Goal: Task Accomplishment & Management: Manage account settings

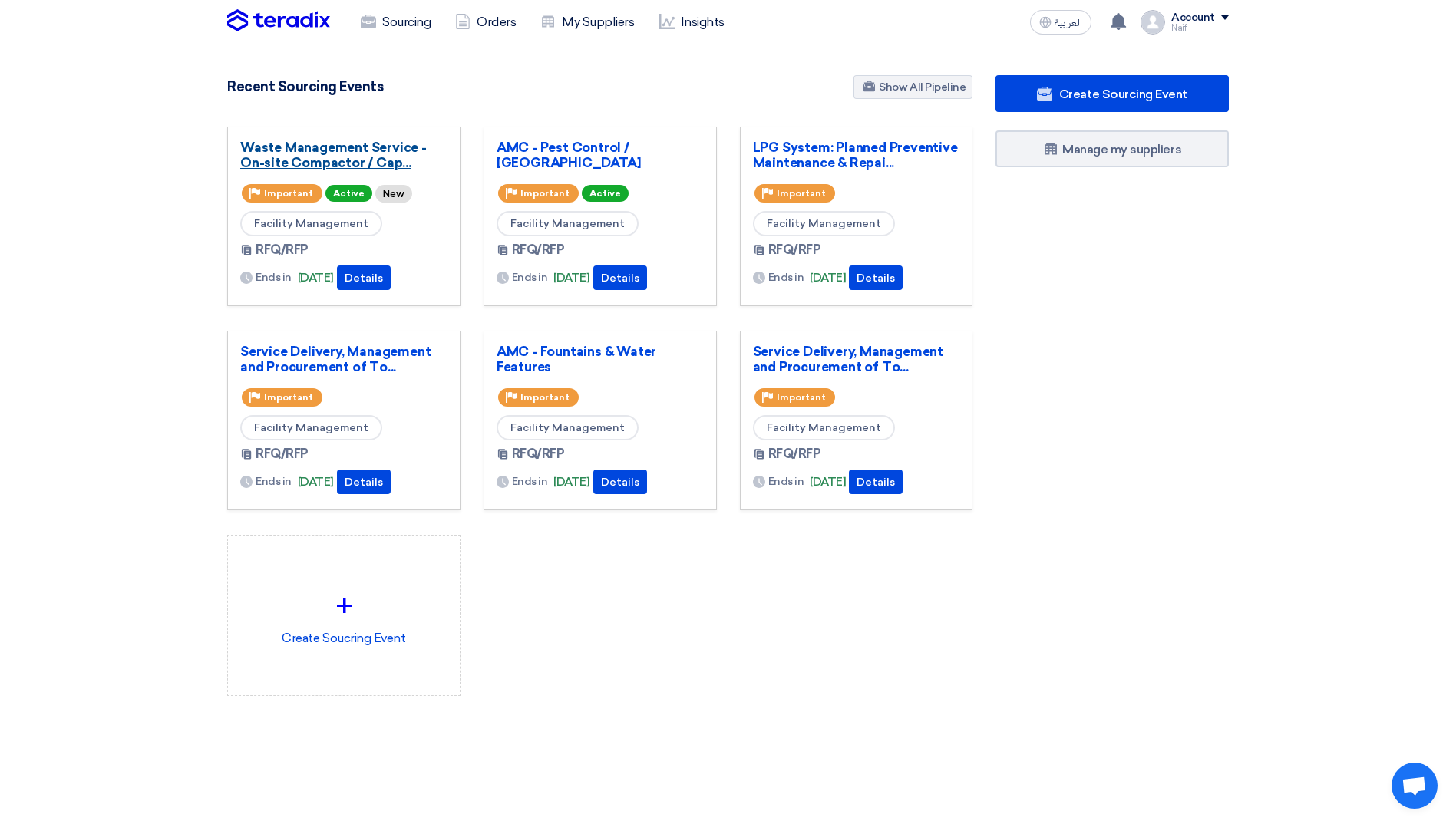
click at [311, 150] on link "Waste Management Service - On-site Compactor / Cap..." at bounding box center [343, 154] width 207 height 30
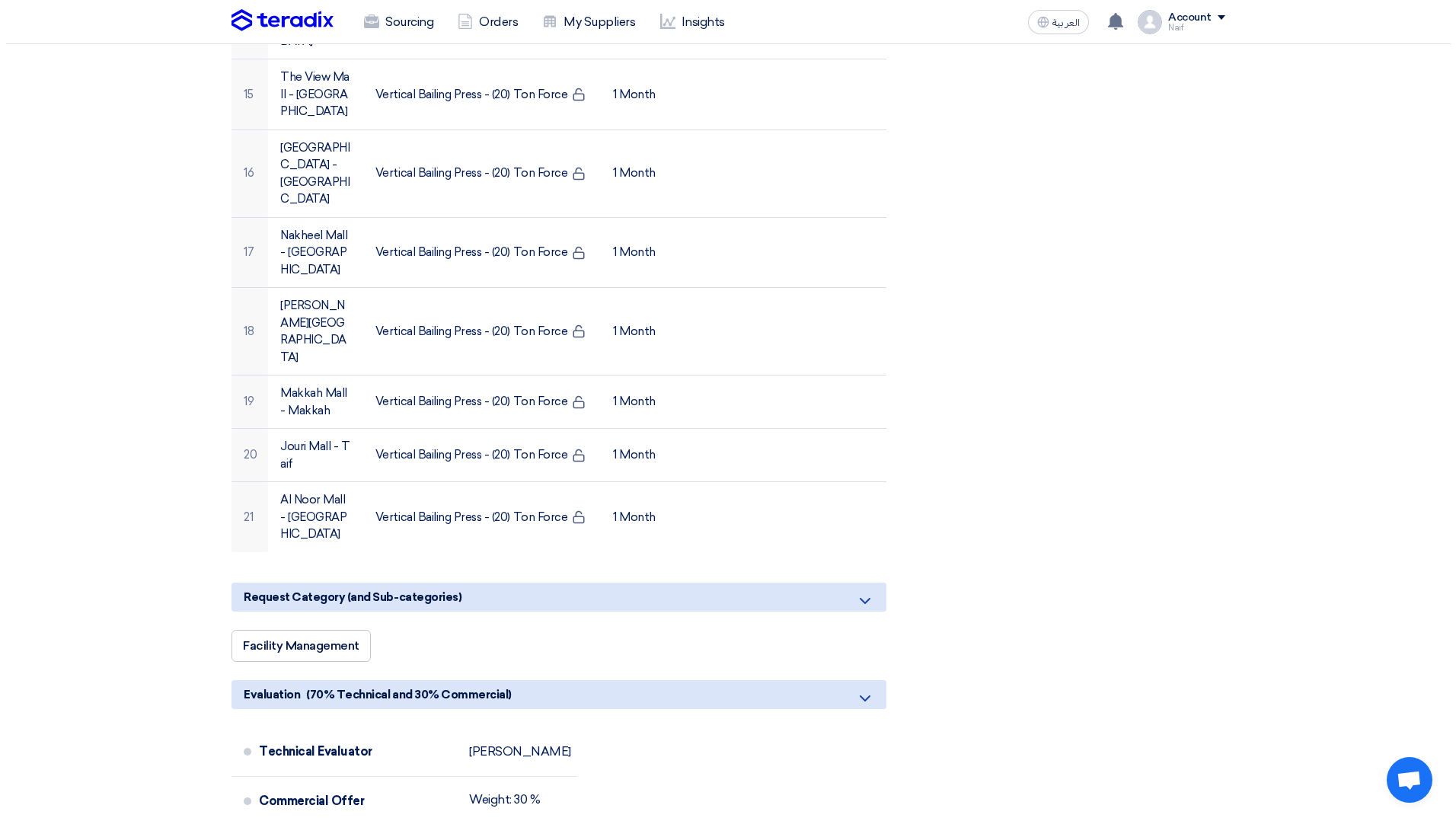
scroll to position [1599, 0]
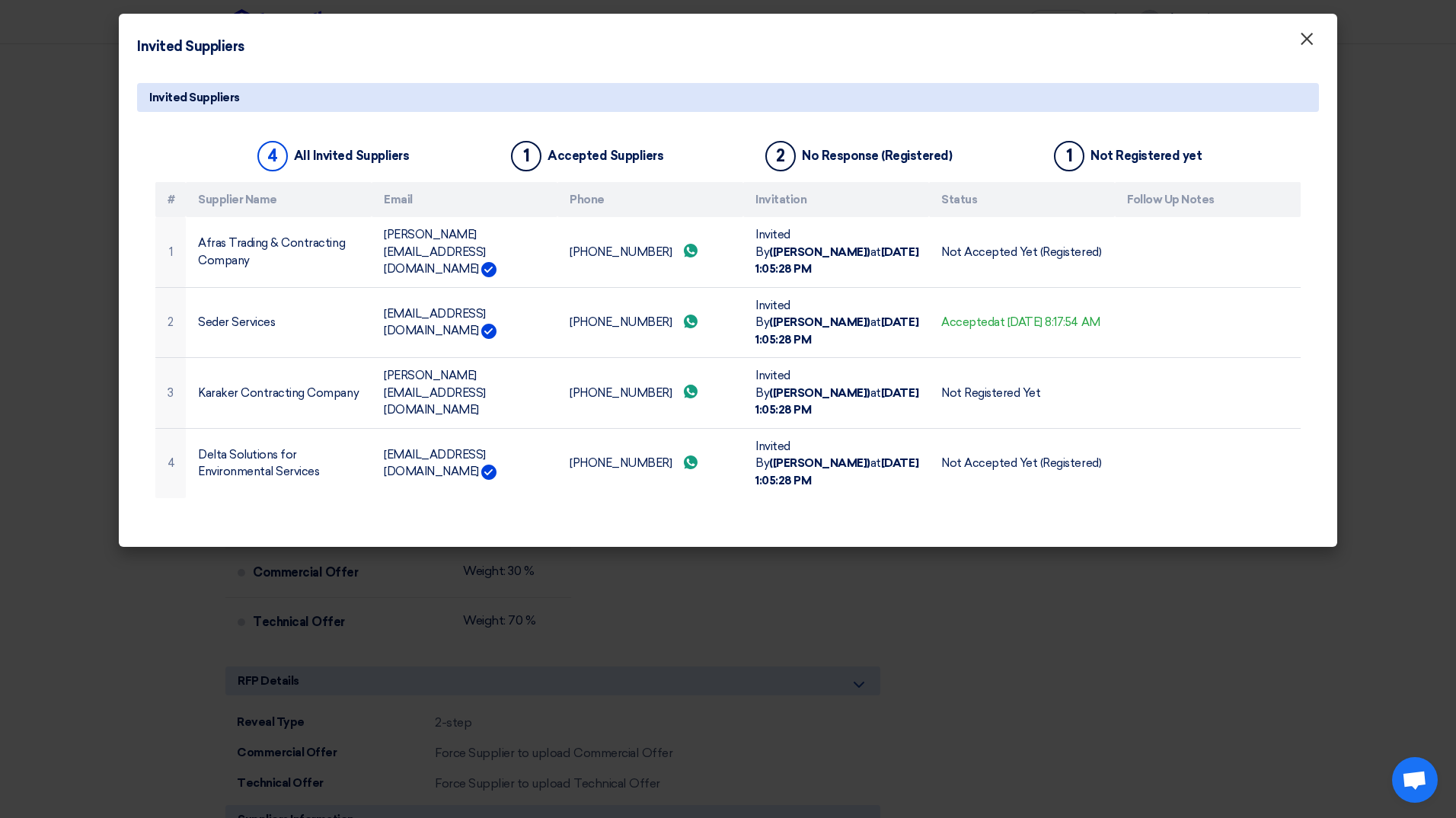
drag, startPoint x: 1307, startPoint y: 38, endPoint x: 1289, endPoint y: 86, distance: 51.3
click at [1308, 38] on span "×" at bounding box center [1306, 42] width 15 height 30
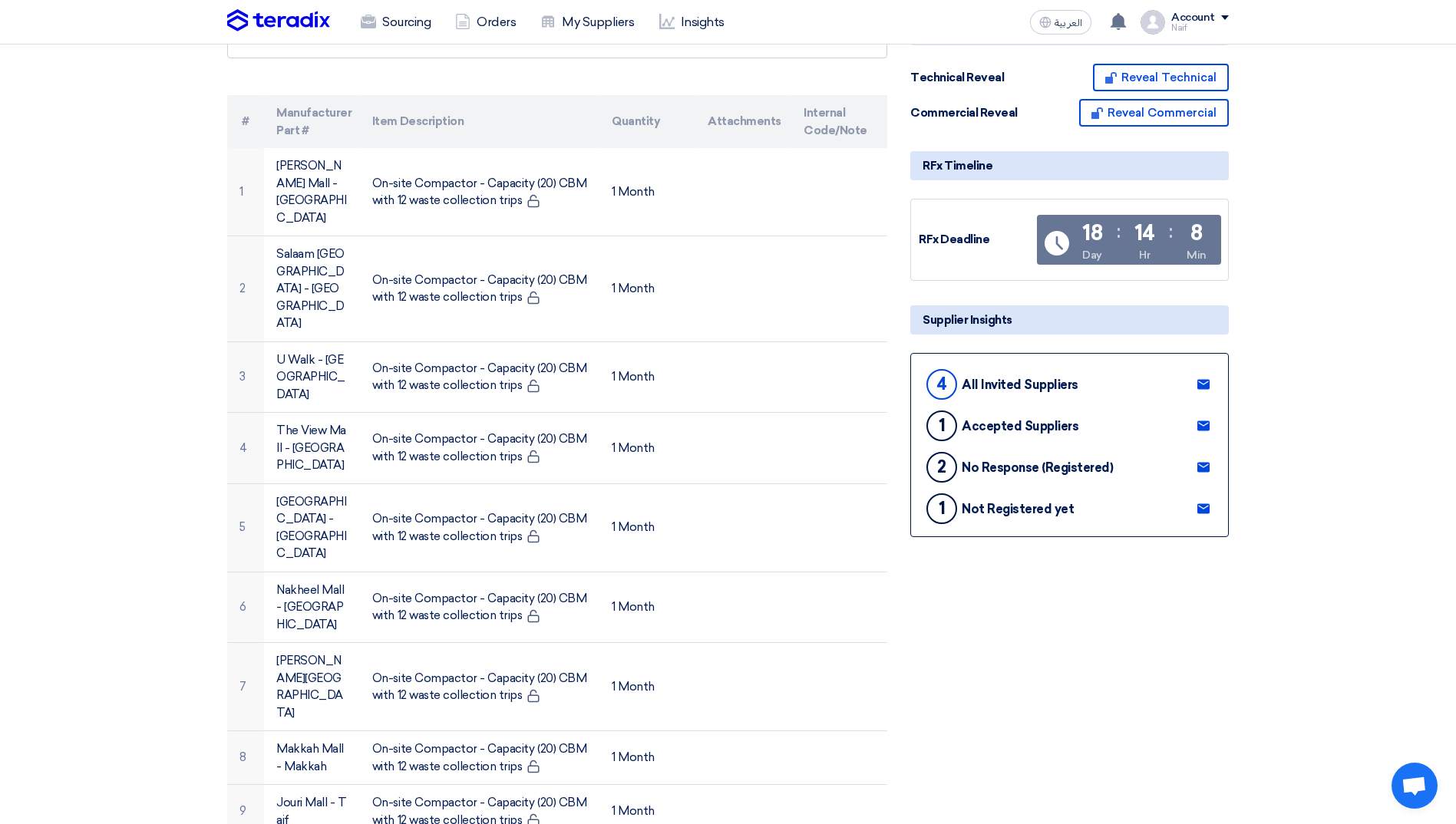
scroll to position [0, 0]
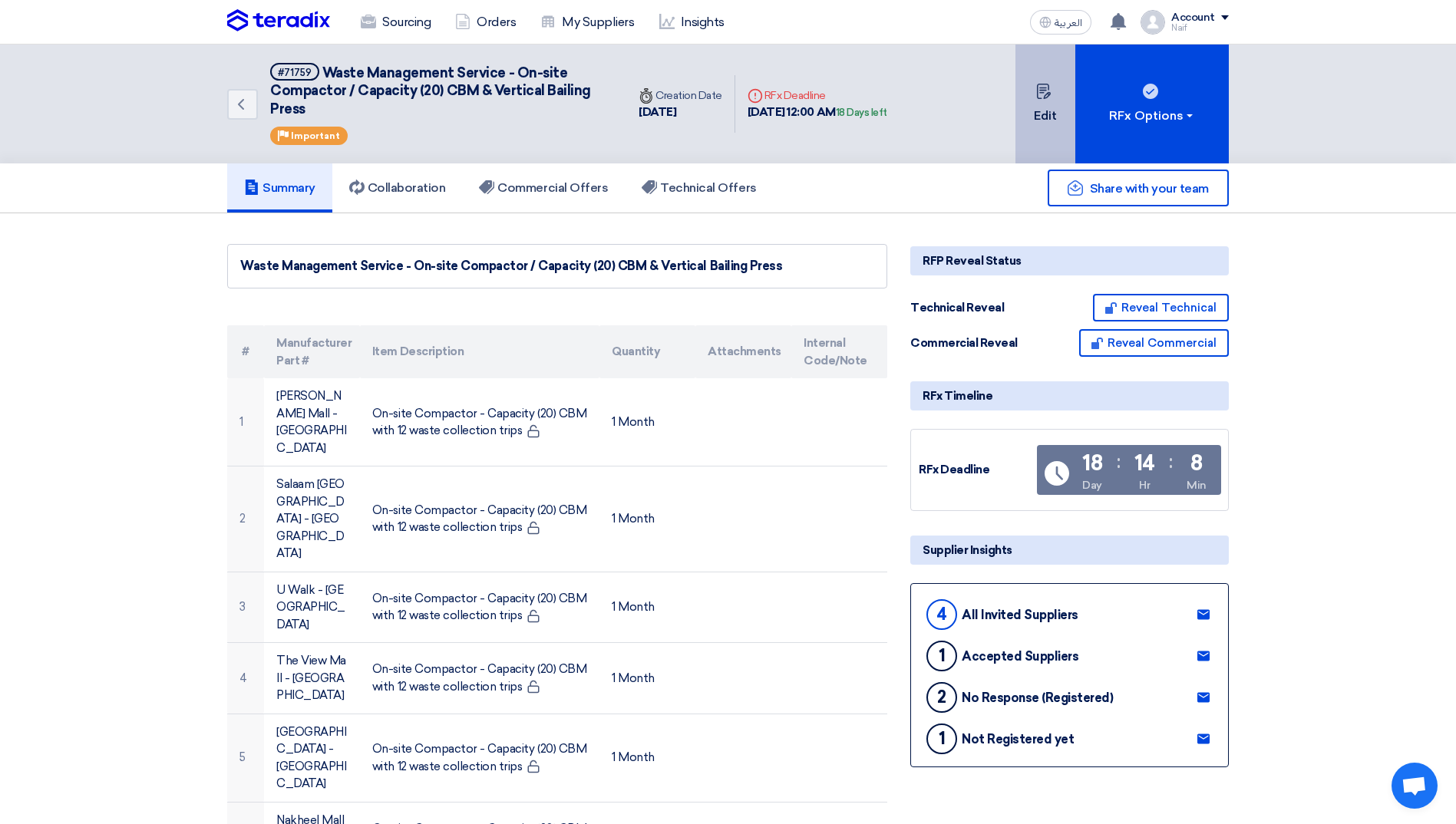
click at [1024, 116] on button "Edit" at bounding box center [1045, 104] width 60 height 119
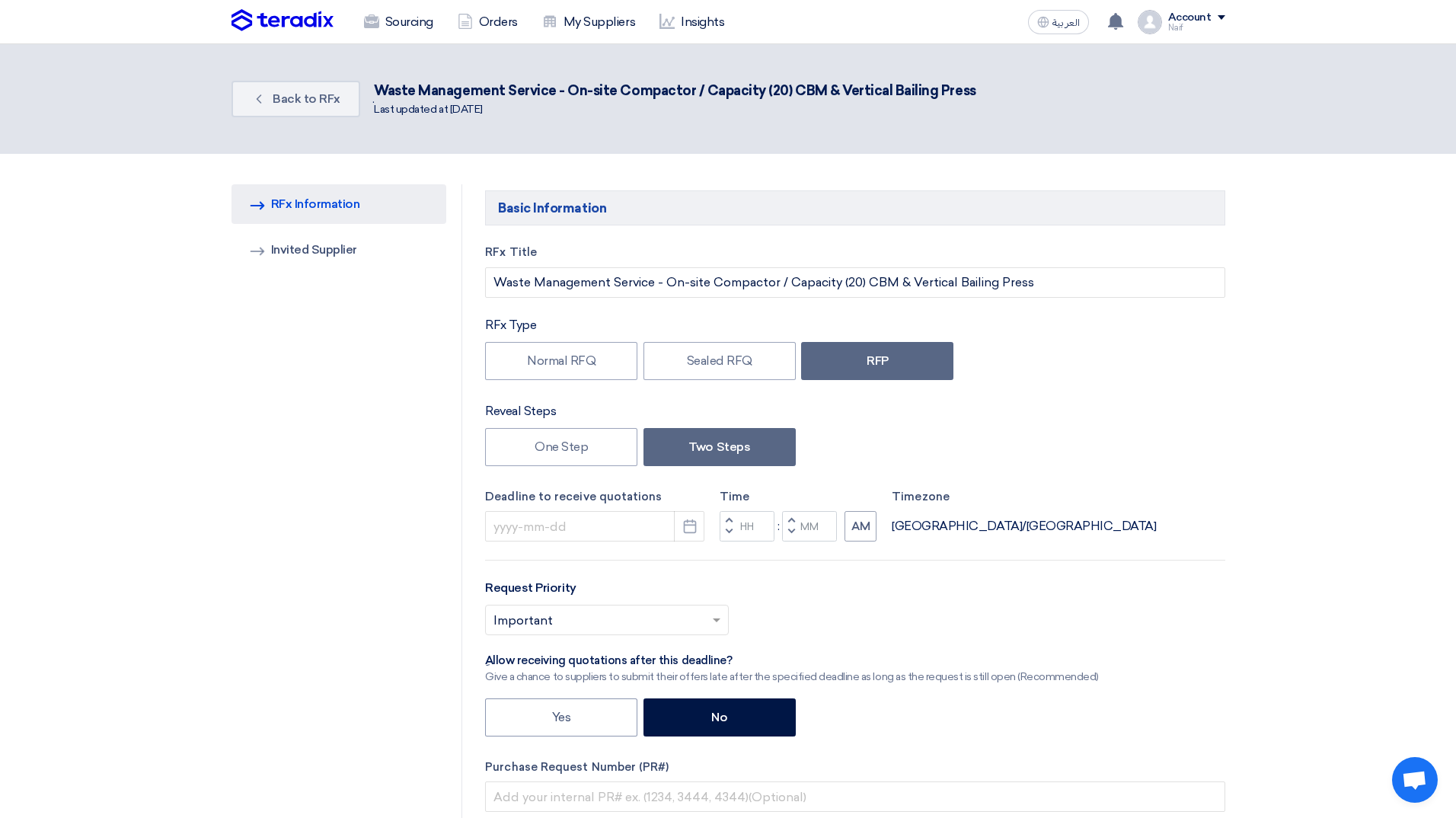
type input "[DATE]"
type input "12"
type input "00"
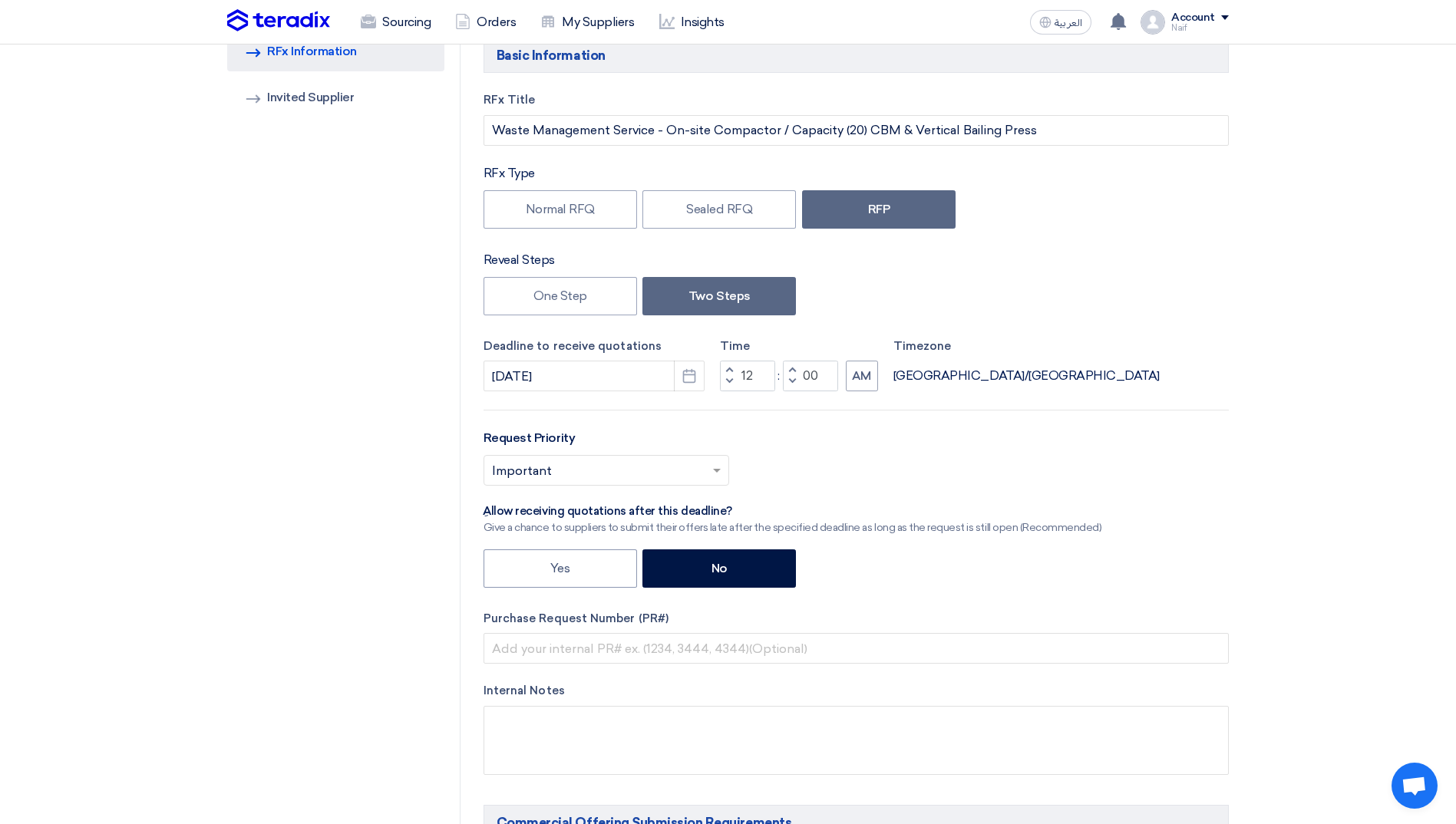
scroll to position [154, 0]
click at [703, 375] on button "Pick a date" at bounding box center [689, 376] width 30 height 30
select select "11"
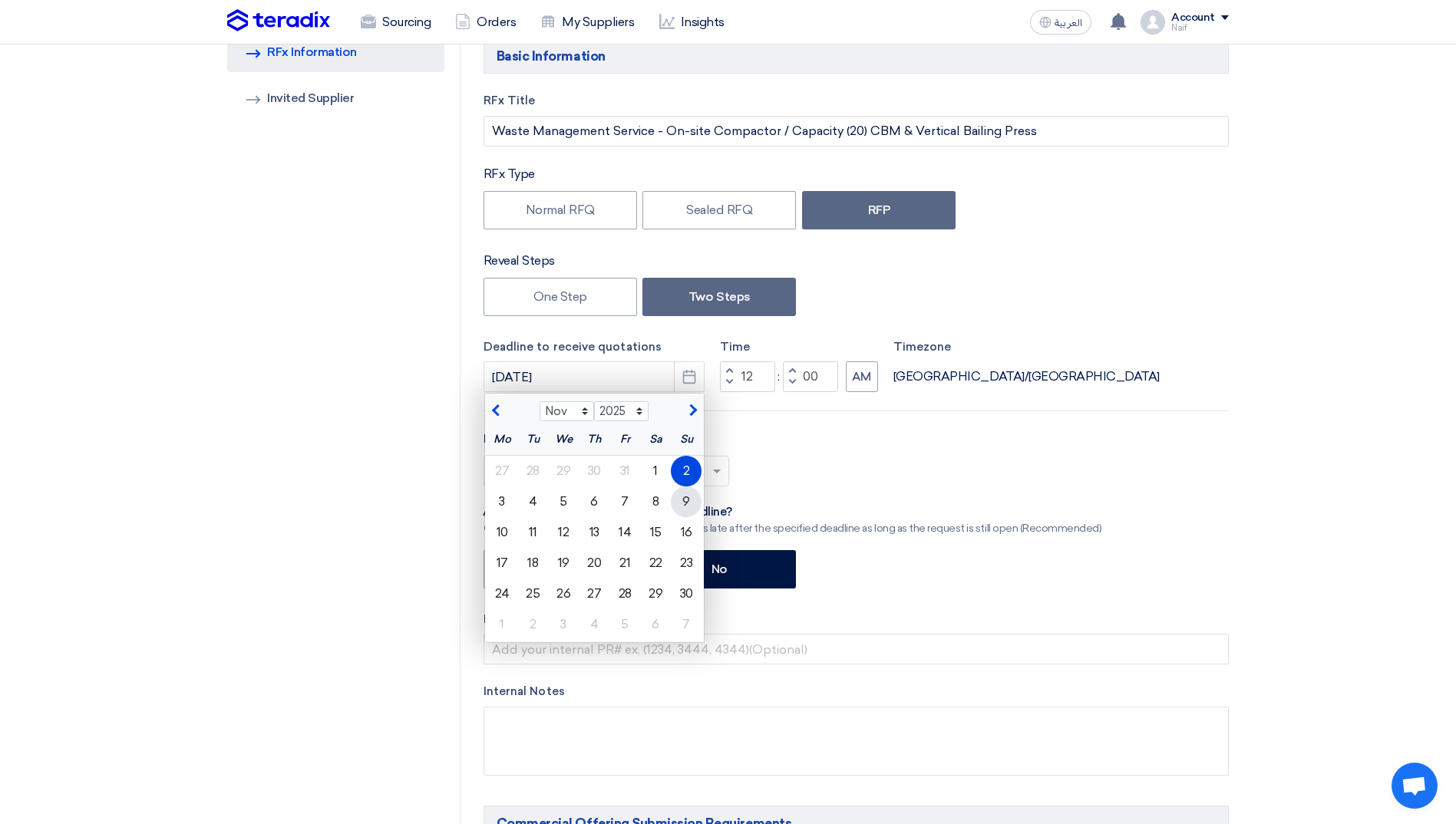
click at [690, 500] on div "9" at bounding box center [685, 501] width 30 height 30
type input "[DATE]"
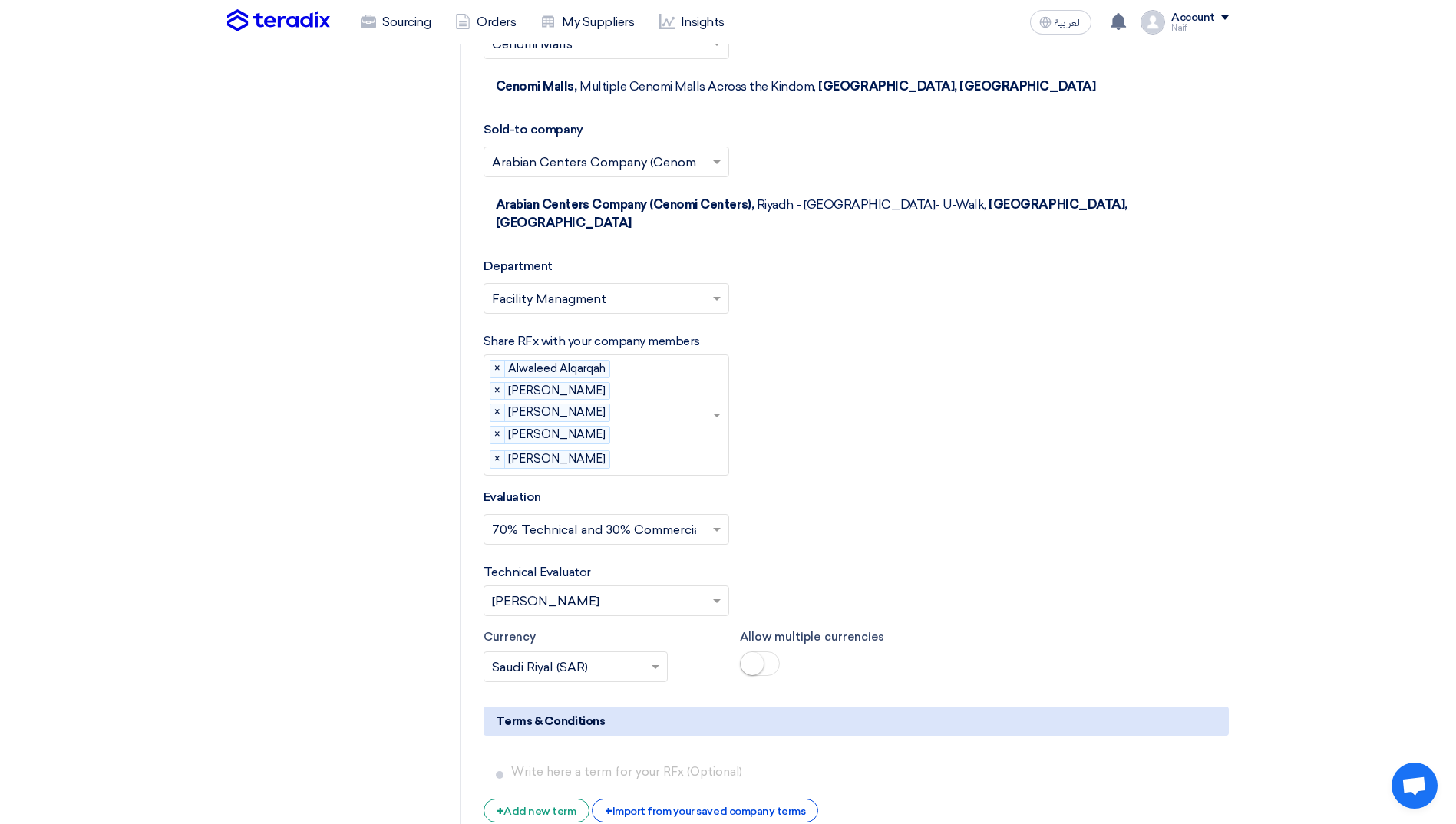
scroll to position [3683, 0]
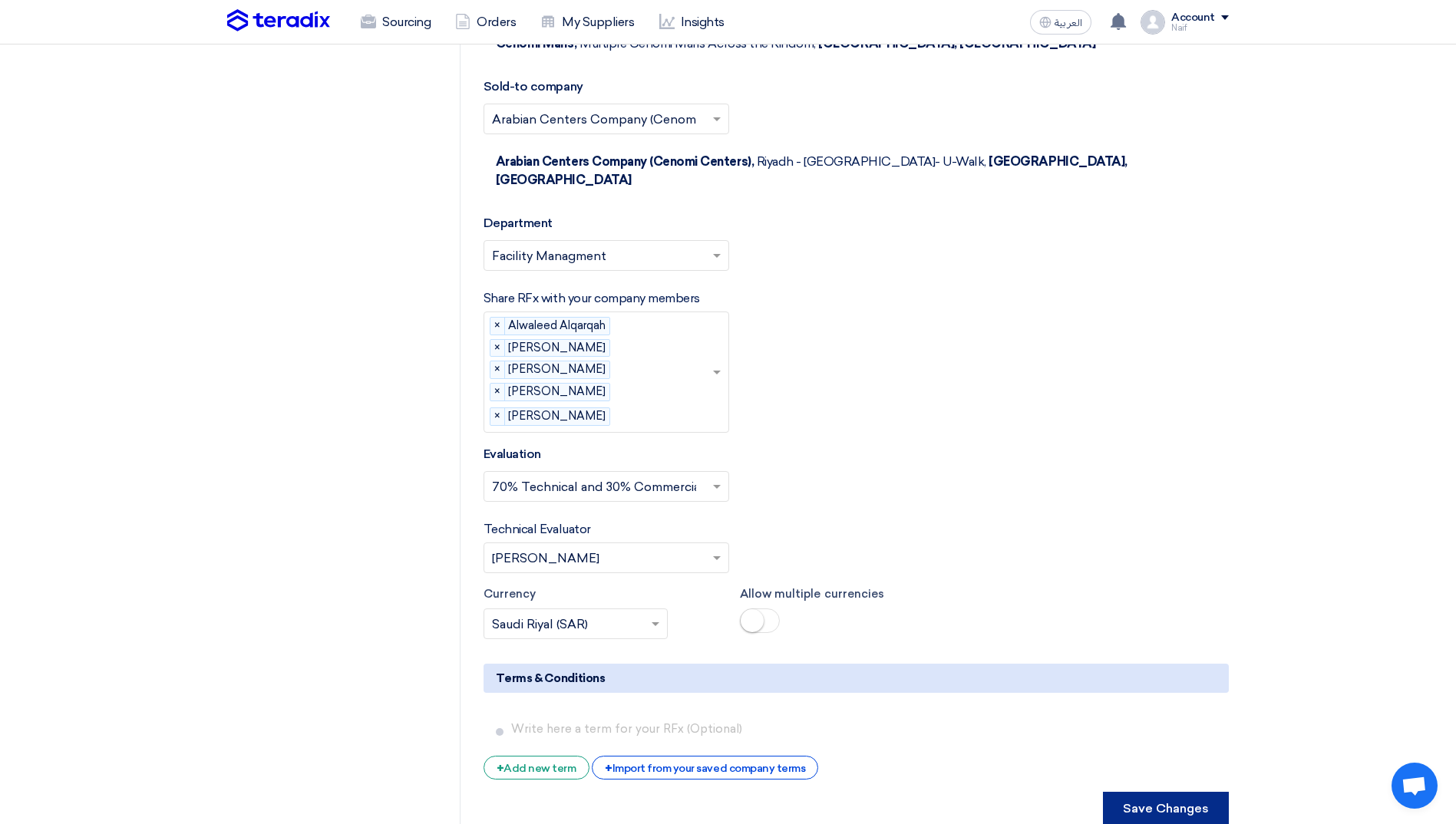
click at [1223, 792] on button "Save Changes" at bounding box center [1165, 808] width 126 height 34
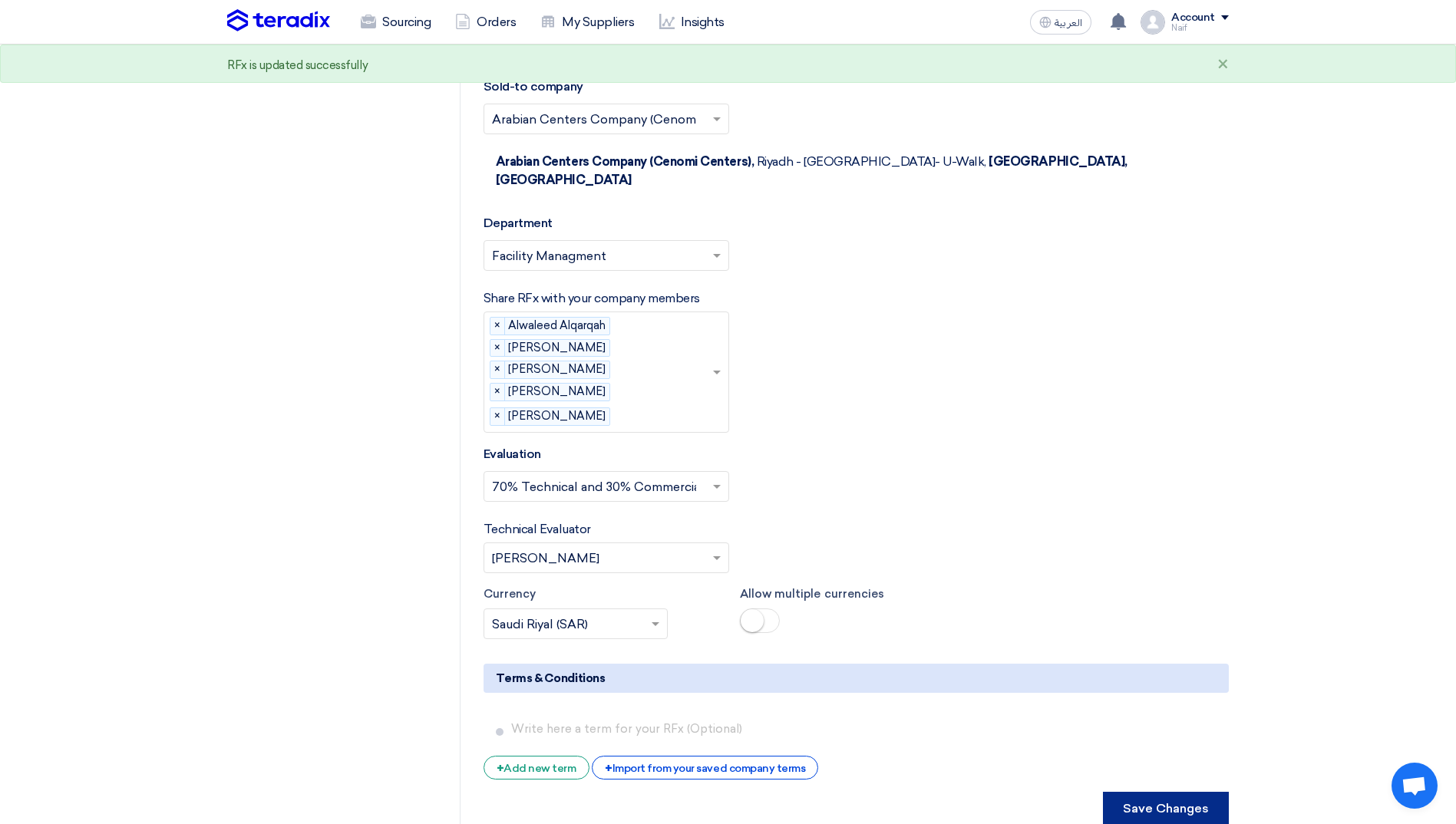
scroll to position [0, 0]
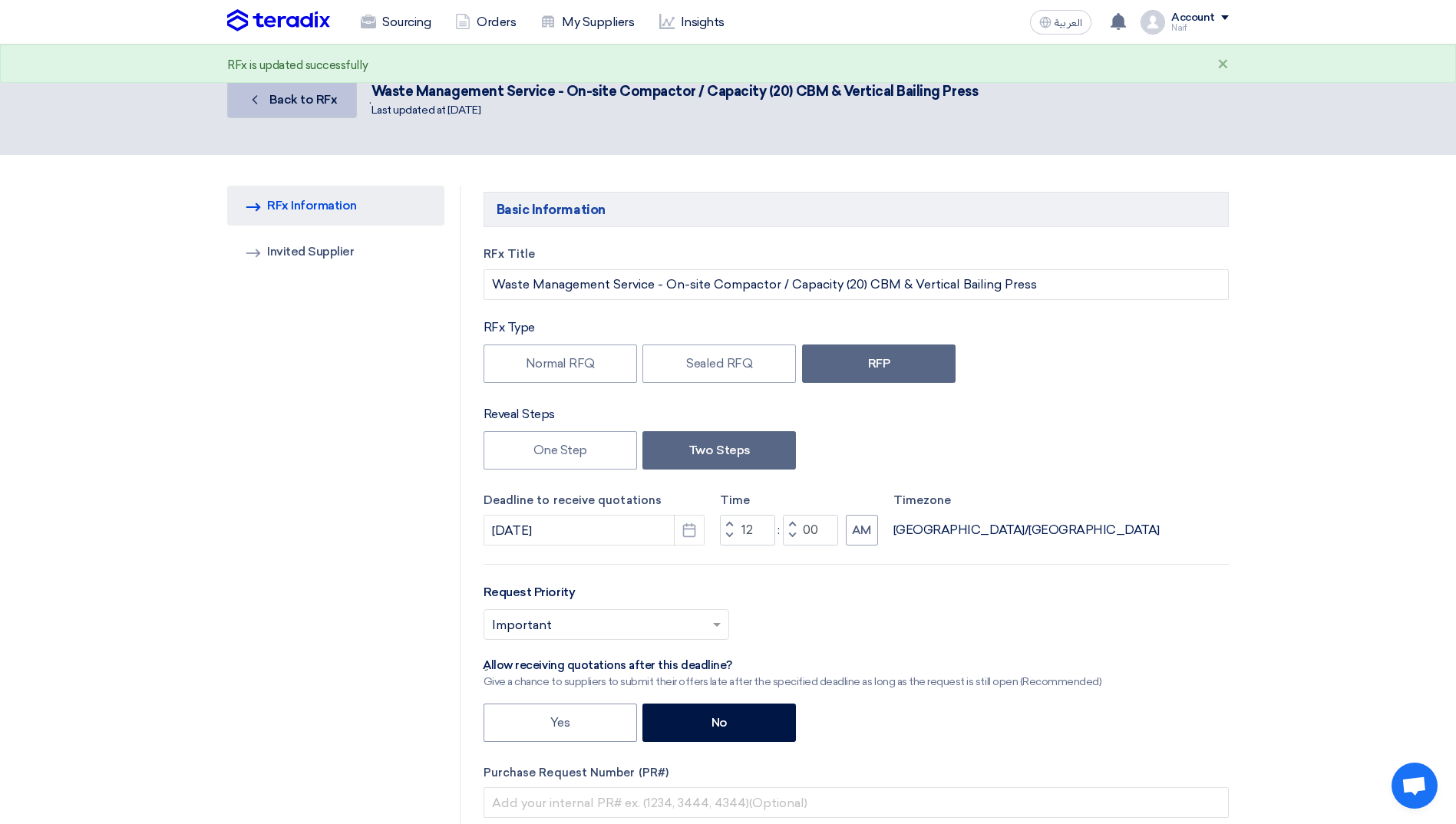
click at [292, 99] on span "Back to RFx" at bounding box center [303, 99] width 68 height 15
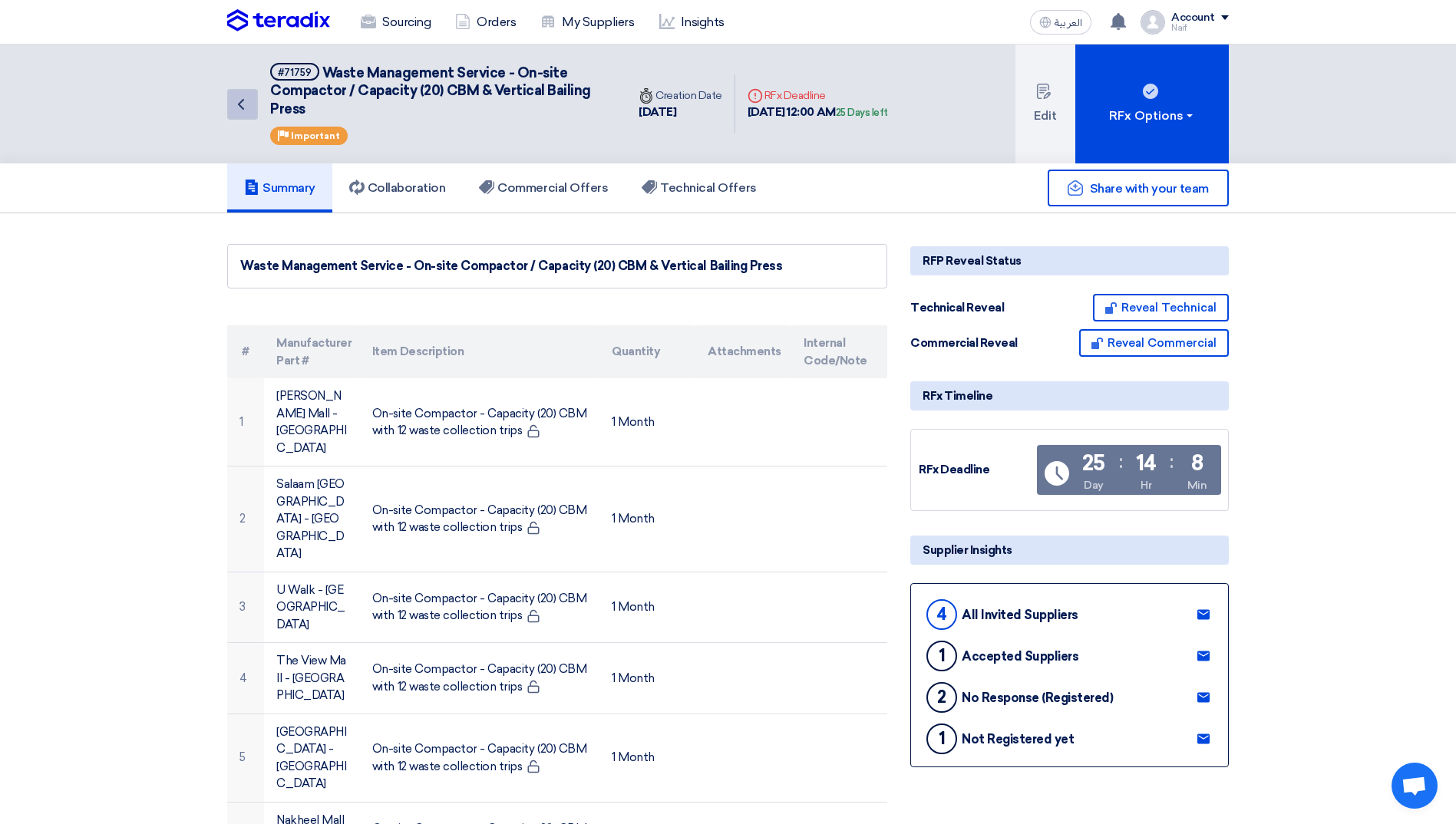
click at [238, 108] on icon "Back" at bounding box center [241, 104] width 18 height 18
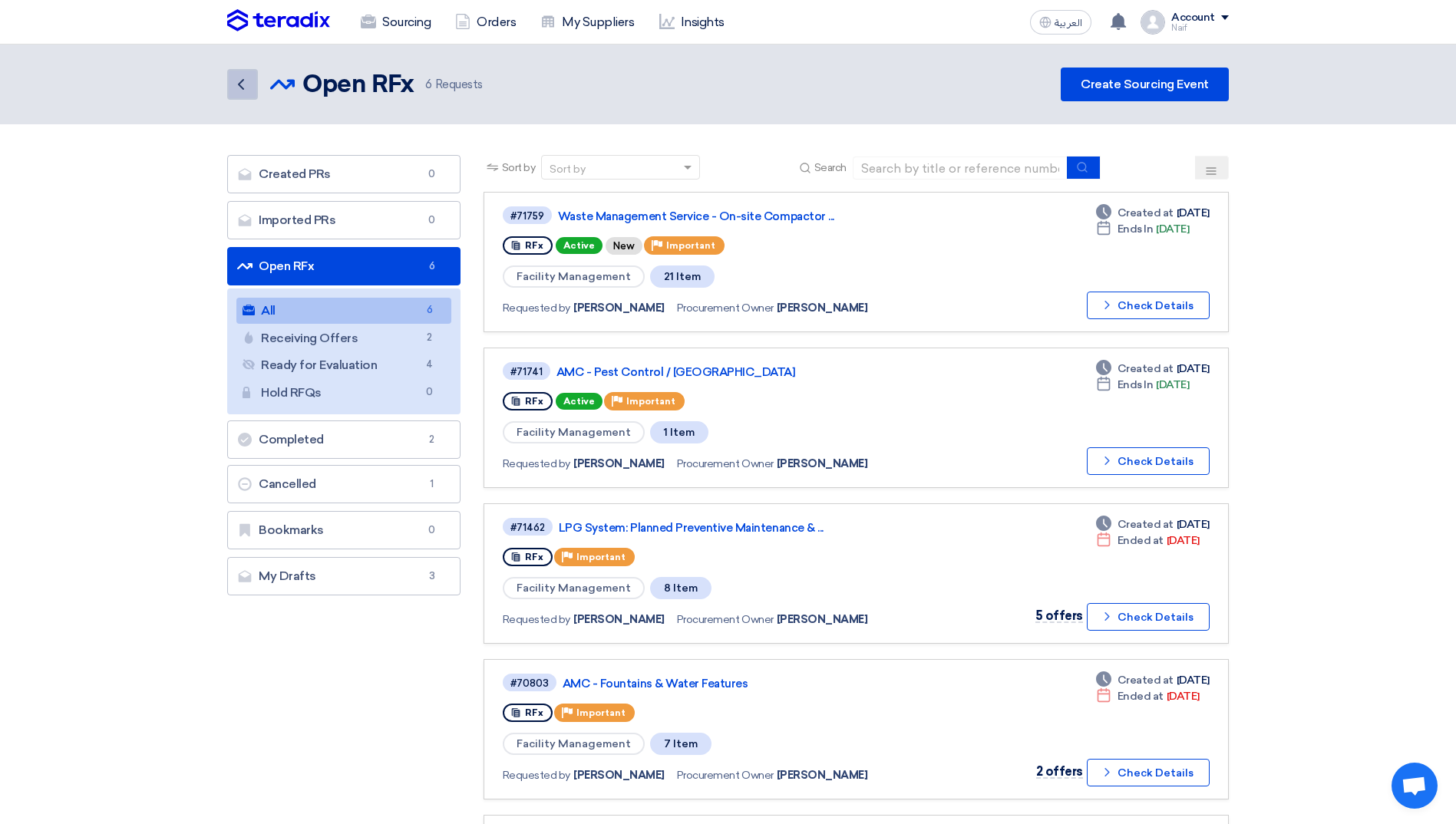
click at [228, 85] on link "Back" at bounding box center [242, 84] width 30 height 30
